Goal: Book appointment/travel/reservation

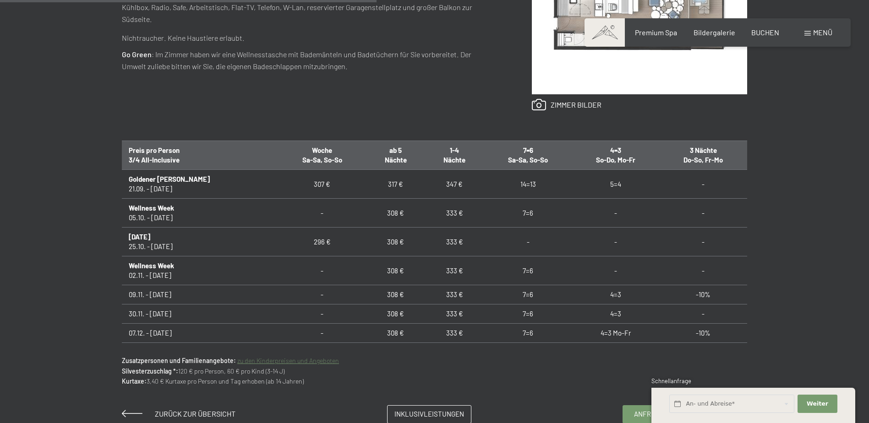
scroll to position [183, 0]
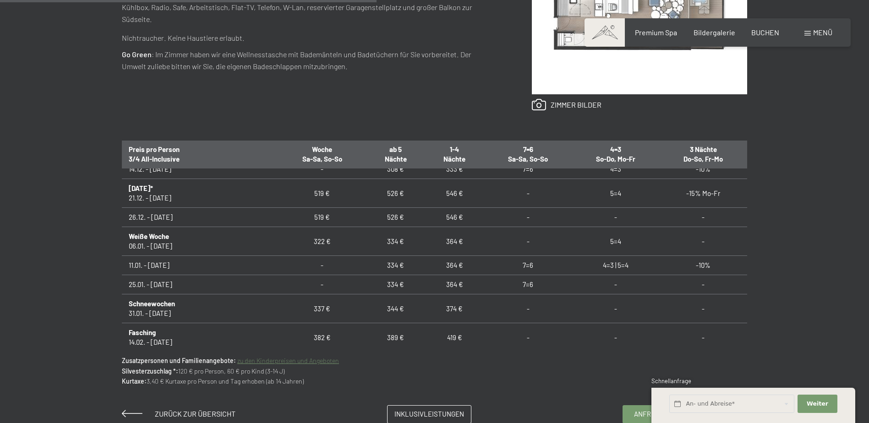
click at [298, 362] on link "zu den Kinderpreisen und Angeboten" at bounding box center [288, 361] width 102 height 8
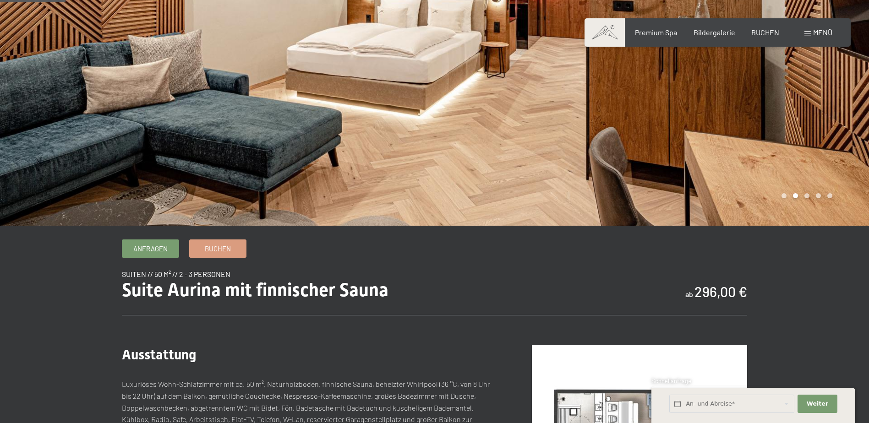
scroll to position [0, 0]
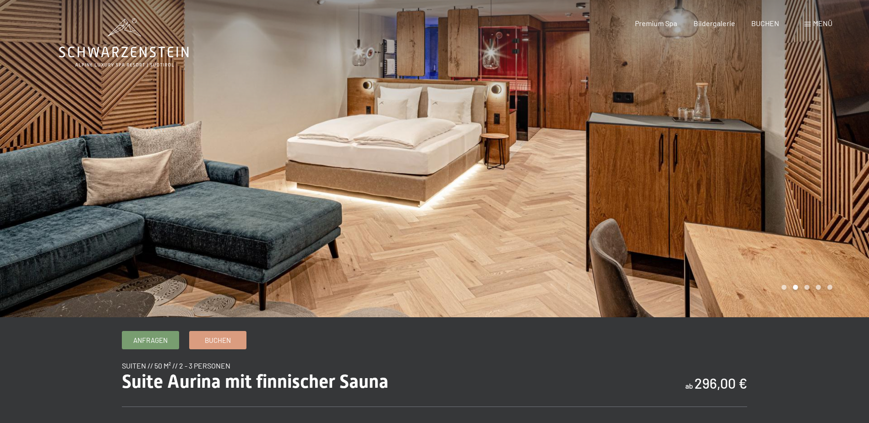
click at [581, 137] on div at bounding box center [652, 159] width 435 height 318
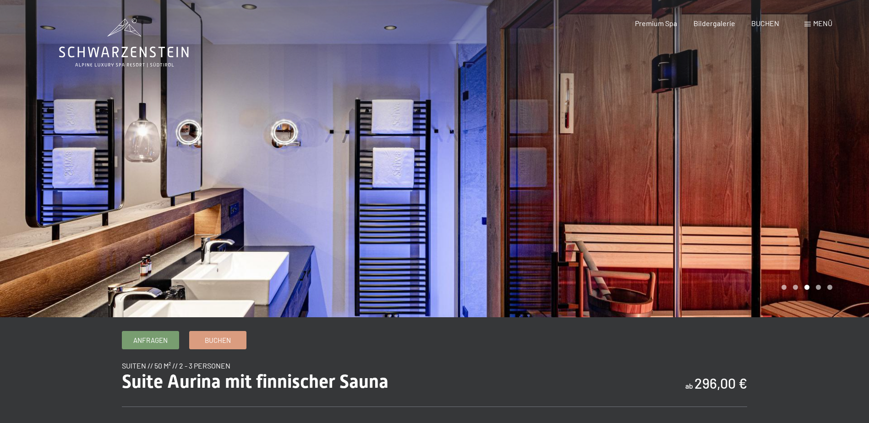
click at [581, 137] on div at bounding box center [652, 159] width 435 height 318
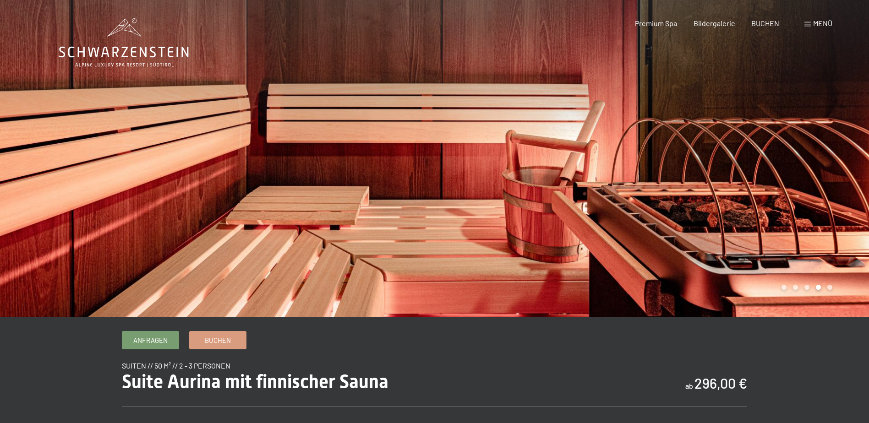
click at [581, 137] on div at bounding box center [652, 159] width 435 height 318
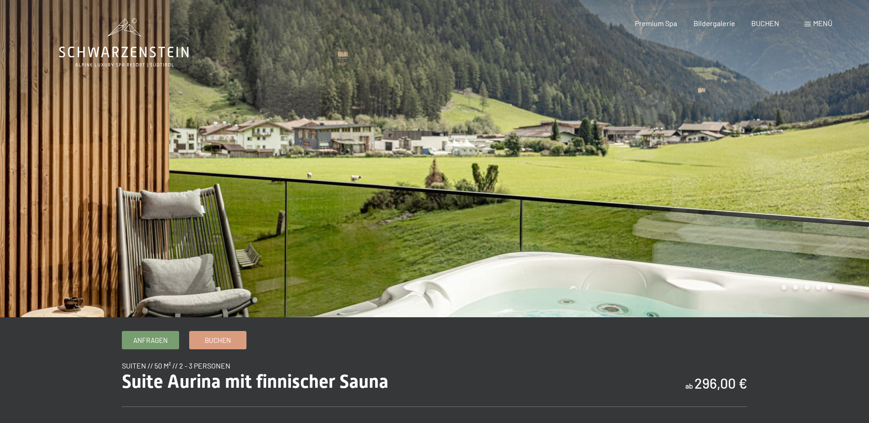
click at [581, 137] on div at bounding box center [652, 159] width 435 height 318
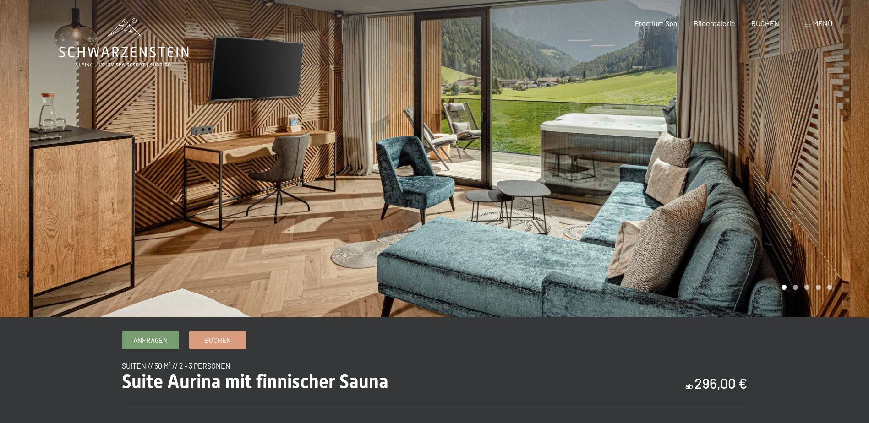
click at [581, 137] on div at bounding box center [652, 159] width 435 height 318
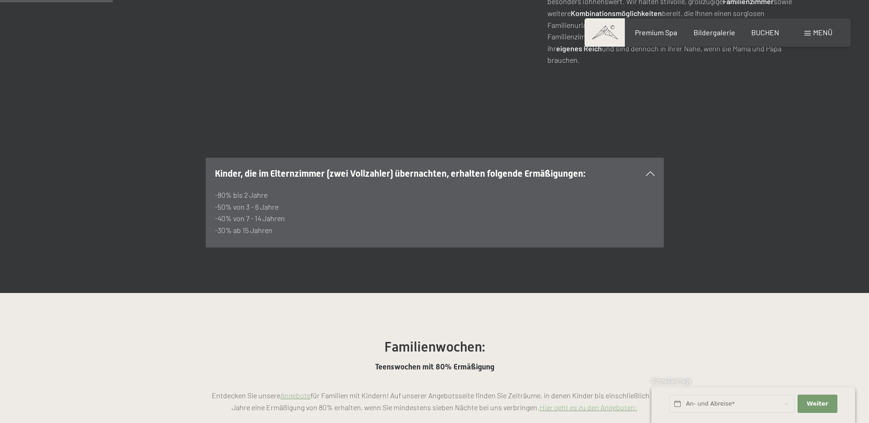
scroll to position [733, 0]
